Goal: Transaction & Acquisition: Purchase product/service

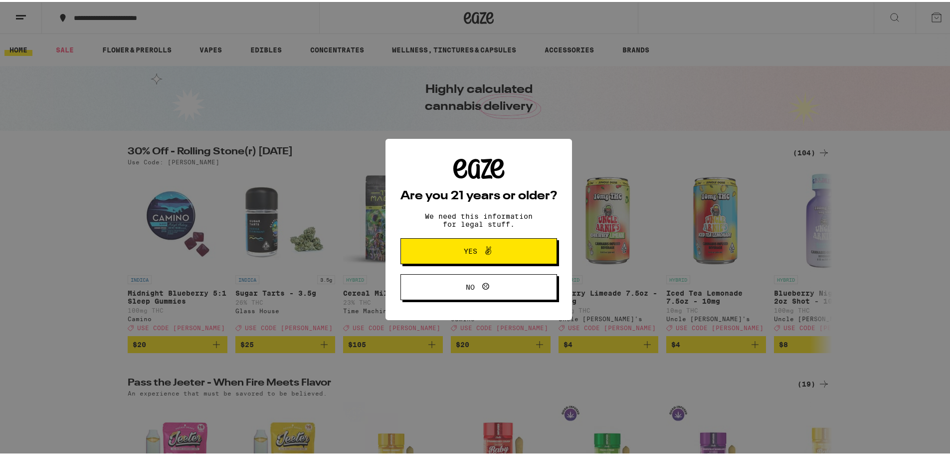
click at [459, 245] on span "Yes" at bounding box center [479, 248] width 76 height 13
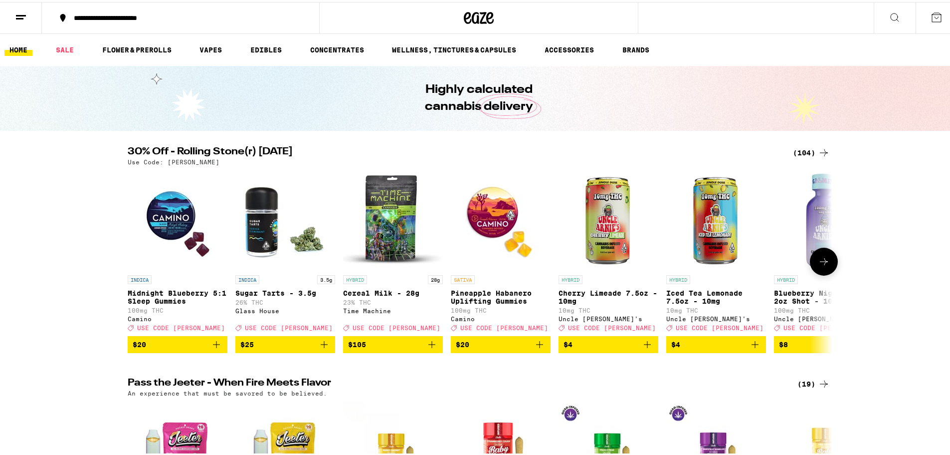
click at [820, 262] on icon at bounding box center [824, 259] width 12 height 12
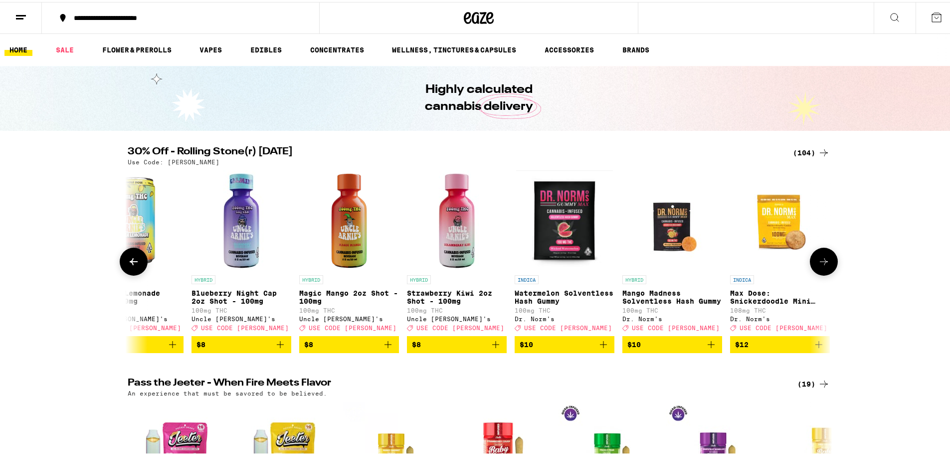
scroll to position [0, 594]
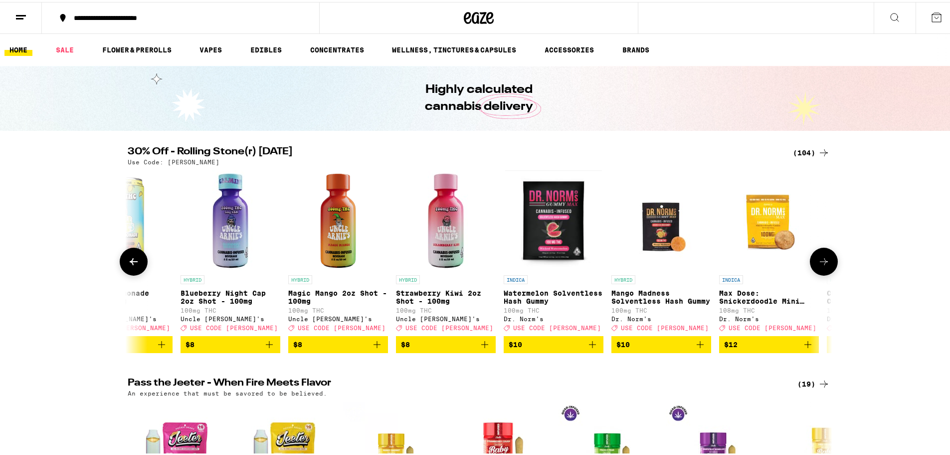
click at [820, 262] on icon at bounding box center [824, 259] width 12 height 12
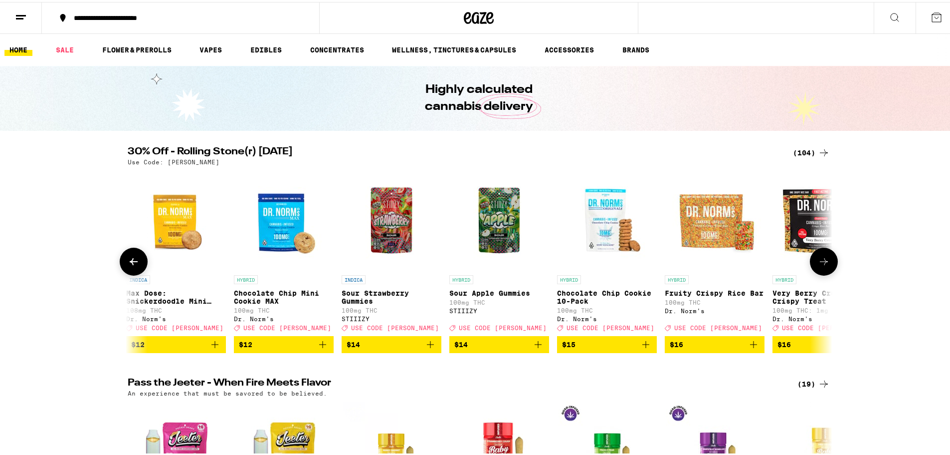
scroll to position [0, 1187]
click at [820, 262] on icon at bounding box center [824, 259] width 12 height 12
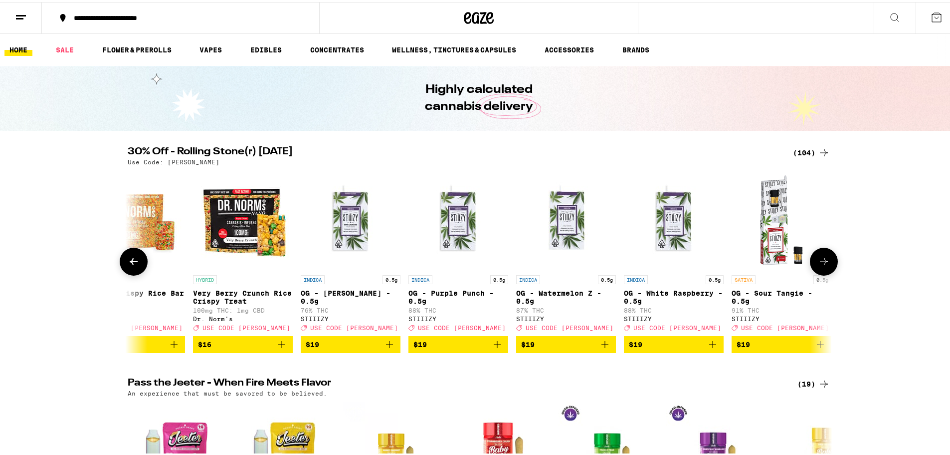
scroll to position [0, 1781]
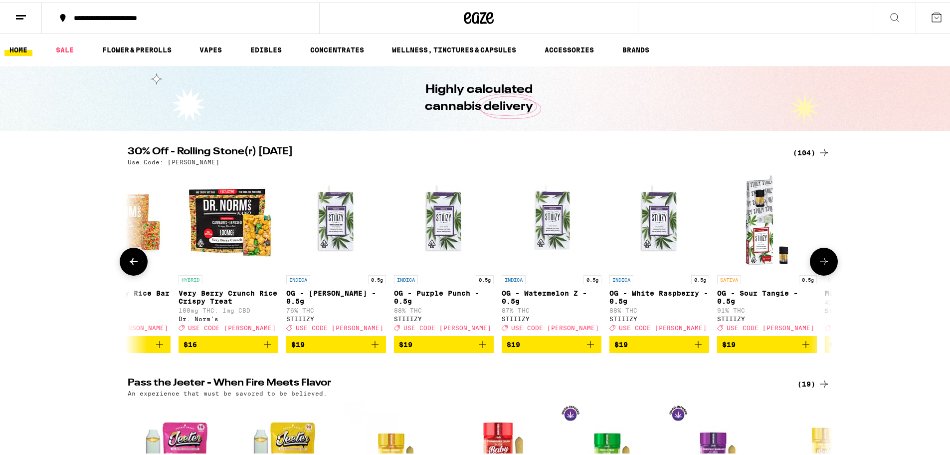
click at [820, 262] on icon at bounding box center [824, 259] width 12 height 12
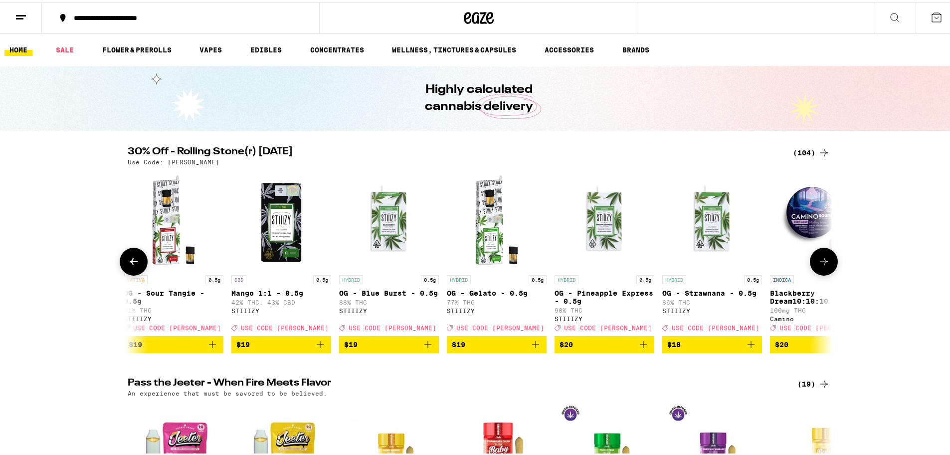
click at [820, 262] on icon at bounding box center [824, 259] width 12 height 12
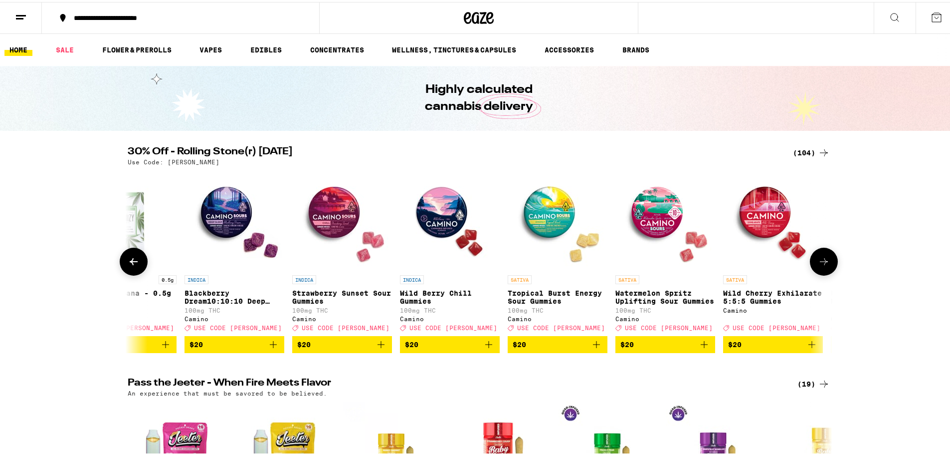
scroll to position [0, 2969]
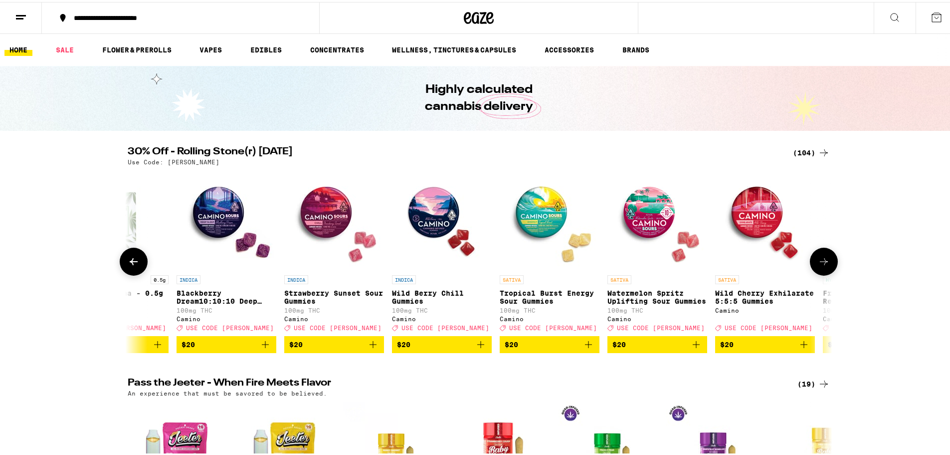
click at [820, 262] on icon at bounding box center [824, 259] width 12 height 12
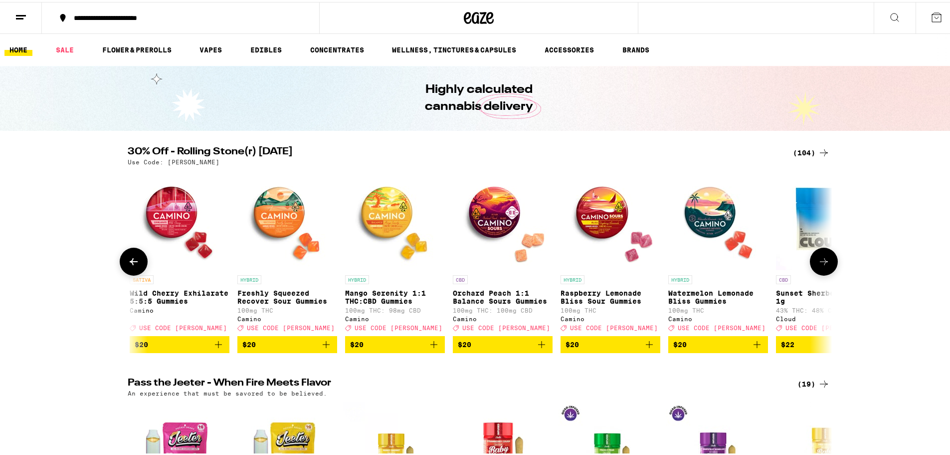
scroll to position [0, 3562]
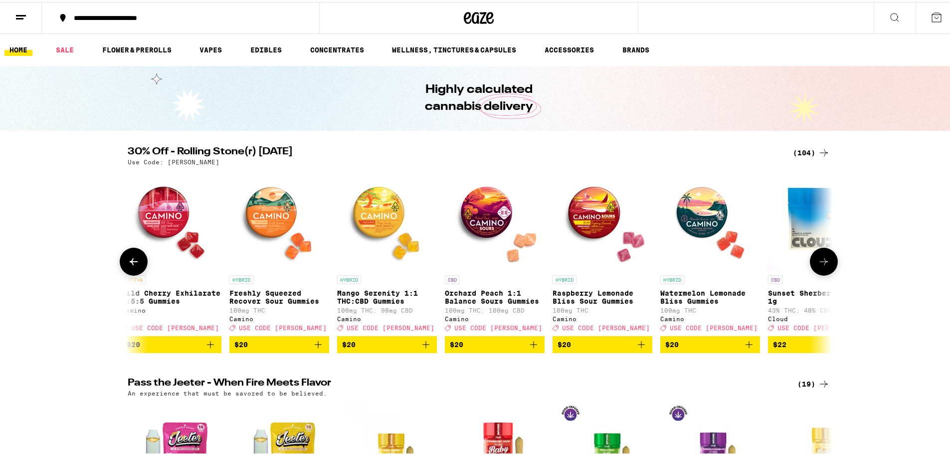
click at [820, 262] on icon at bounding box center [824, 259] width 12 height 12
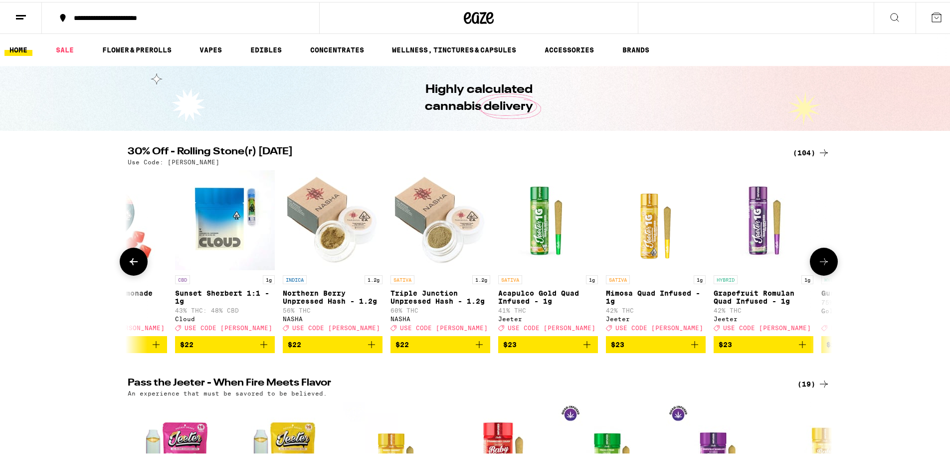
scroll to position [0, 4156]
click at [823, 262] on icon at bounding box center [824, 259] width 12 height 12
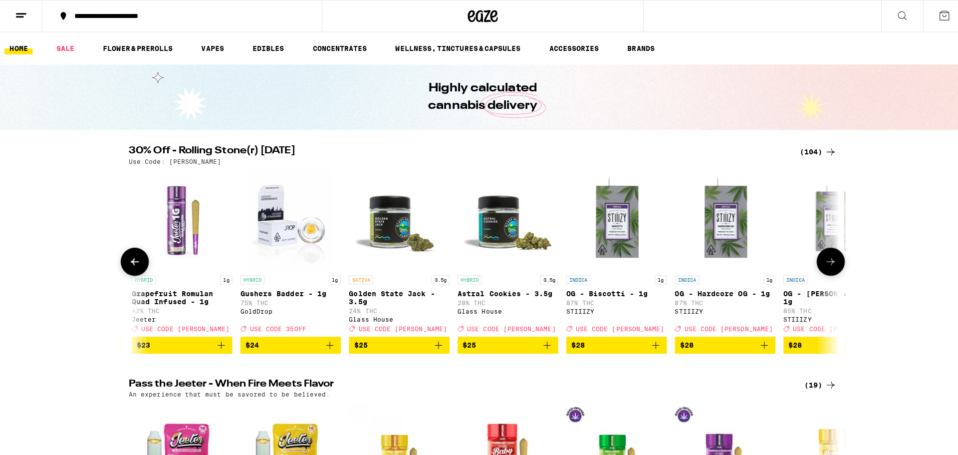
scroll to position [0, 4750]
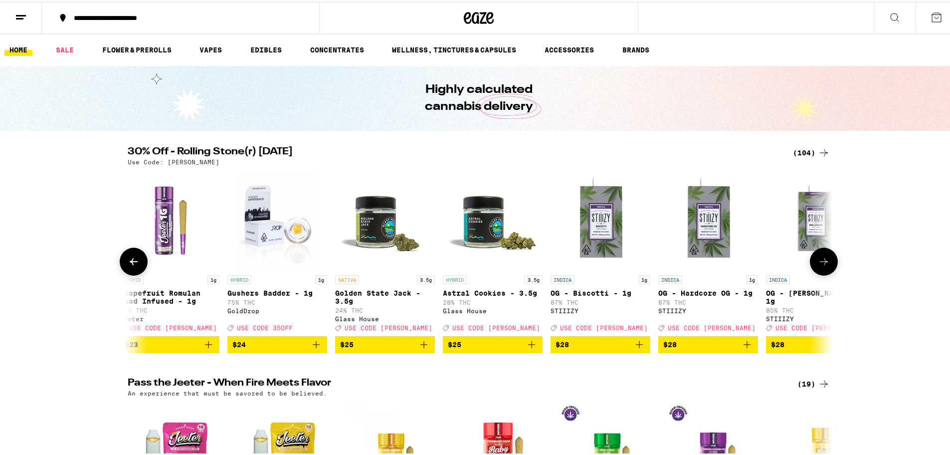
click at [378, 220] on img "Open page for Golden State Jack - 3.5g from Glass House" at bounding box center [385, 218] width 100 height 100
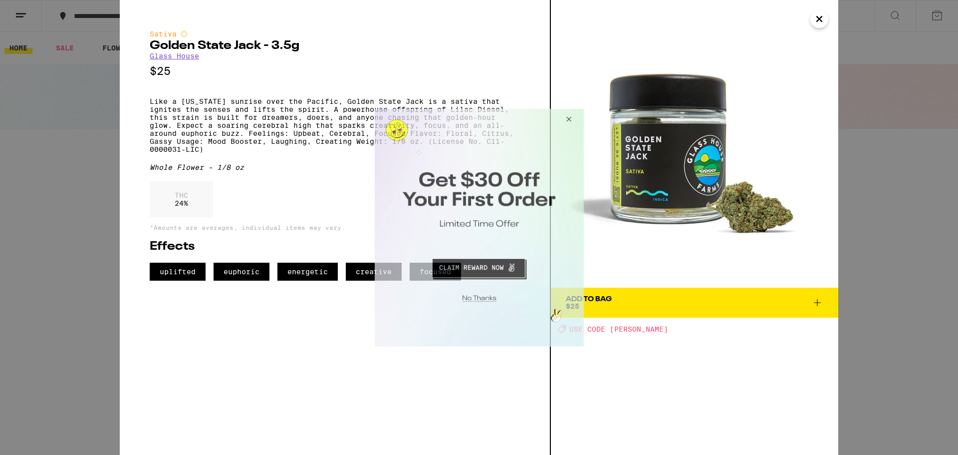
click at [568, 117] on button "Close Modal" at bounding box center [566, 120] width 27 height 24
